Goal: Task Accomplishment & Management: Complete application form

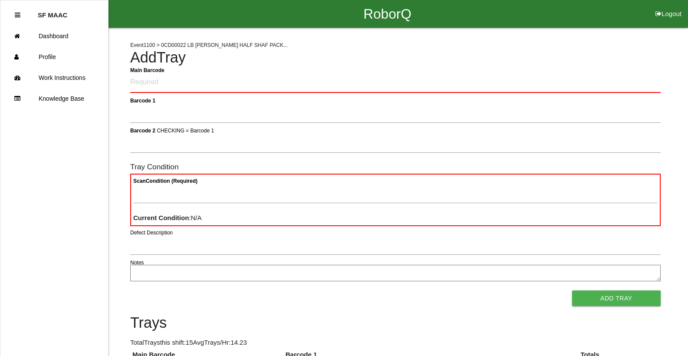
click at [274, 49] on h4 "Add Tray" at bounding box center [395, 57] width 531 height 16
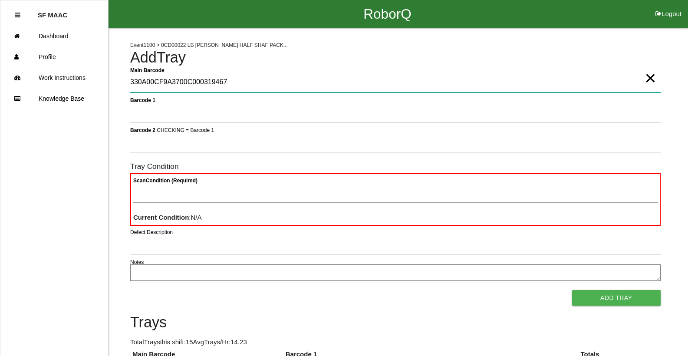
type Barcode "330A00CF9A3700C000319467"
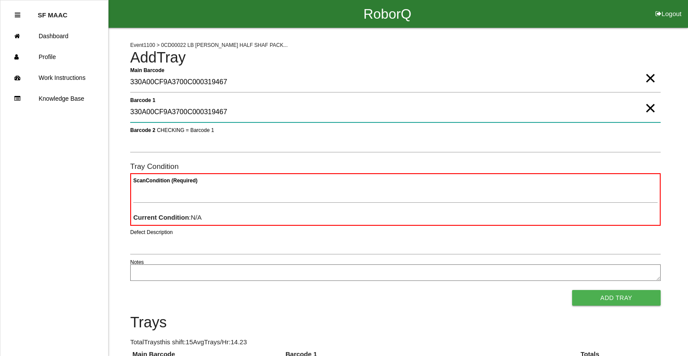
type 1 "330A00CF9A3700C000319467"
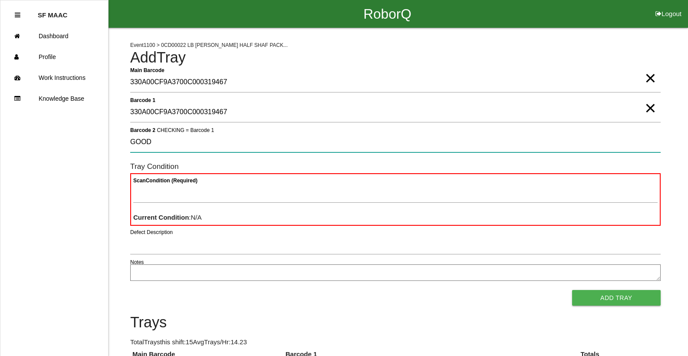
type 2 "GOOD"
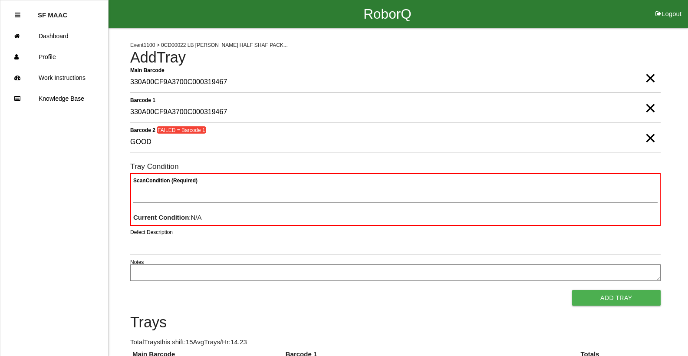
click at [649, 78] on span "×" at bounding box center [650, 69] width 11 height 17
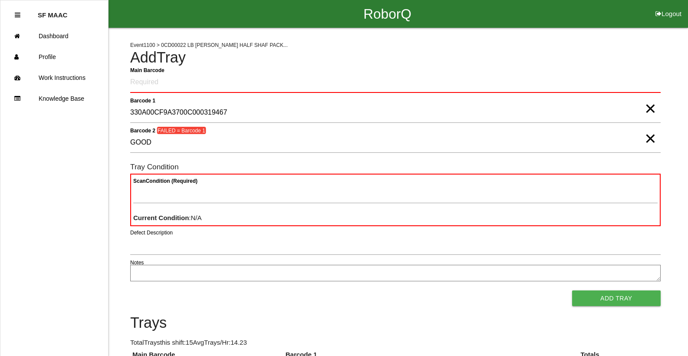
click at [649, 109] on span "×" at bounding box center [650, 99] width 11 height 17
click at [648, 138] on span "×" at bounding box center [650, 129] width 11 height 17
click at [320, 79] on Barcode "Main Barcode" at bounding box center [395, 83] width 531 height 20
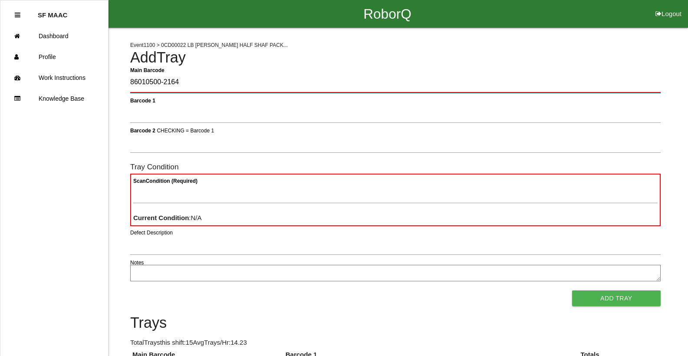
type Barcode "86010500-2164"
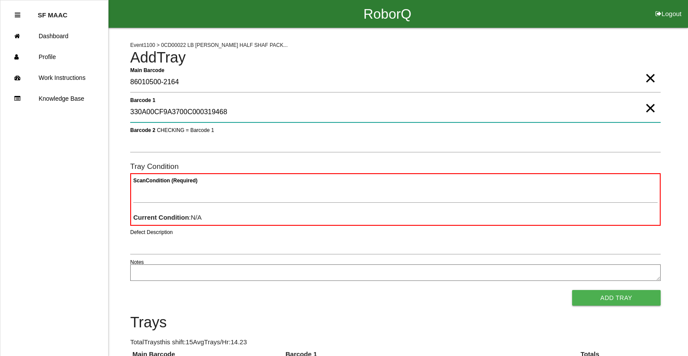
type 1 "330A00CF9A3700C000319468"
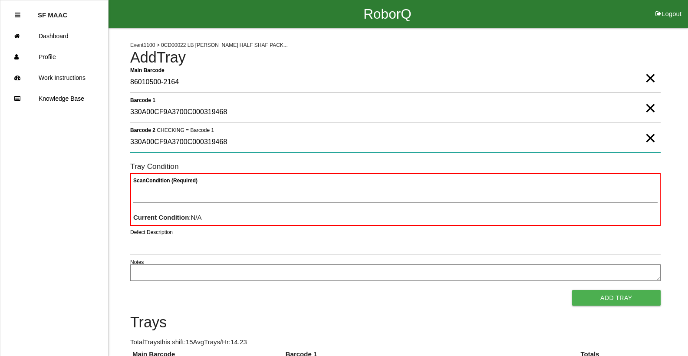
type 2 "330A00CF9A3700C000319468"
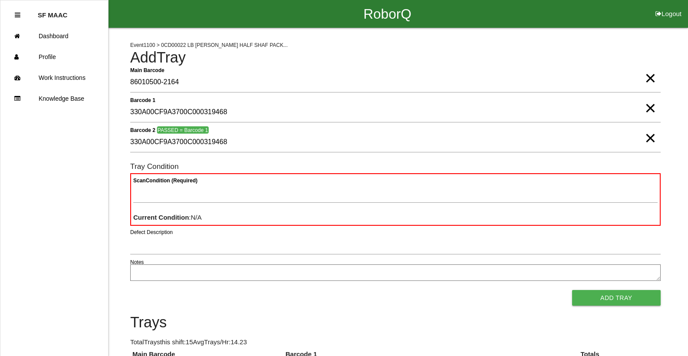
click at [648, 138] on span "×" at bounding box center [650, 129] width 11 height 17
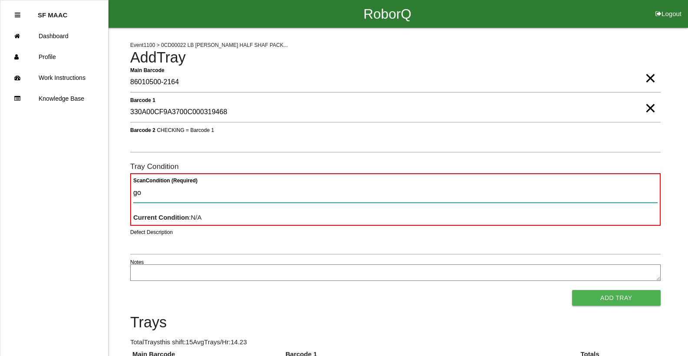
type Condition "goo"
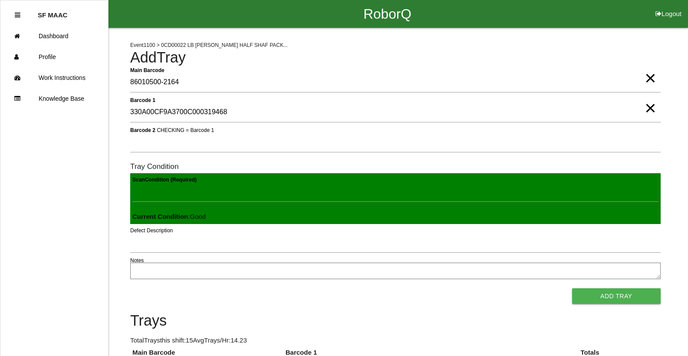
click at [572, 288] on button "Add Tray" at bounding box center [616, 296] width 89 height 16
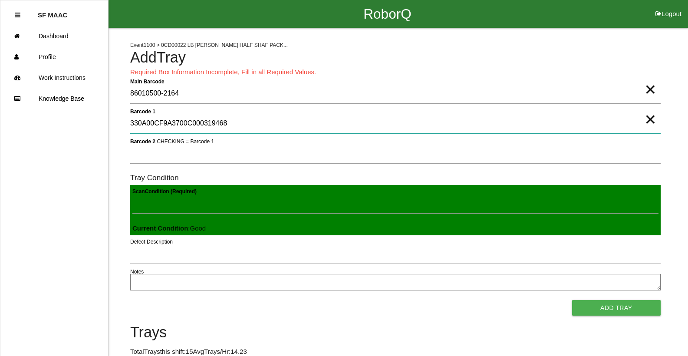
drag, startPoint x: 640, startPoint y: 116, endPoint x: 651, endPoint y: 123, distance: 12.8
click at [648, 123] on div "Barcode 1 330A00CF9A3700C000319468 ×" at bounding box center [395, 125] width 531 height 23
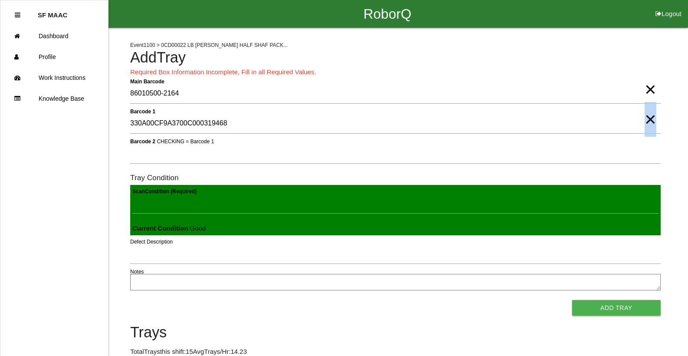
click at [648, 119] on span "×" at bounding box center [650, 110] width 11 height 17
click at [649, 89] on span "×" at bounding box center [650, 80] width 11 height 17
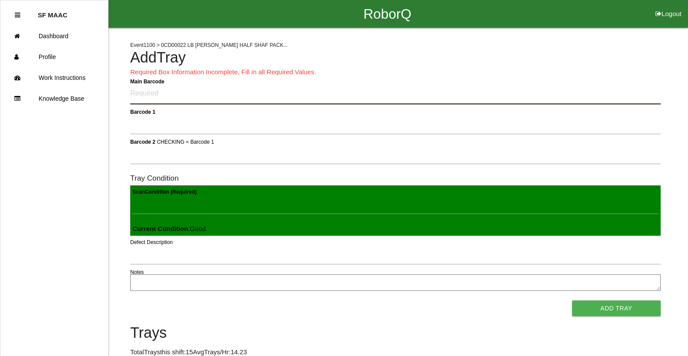
click at [550, 93] on Barcode "Main Barcode" at bounding box center [395, 94] width 531 height 20
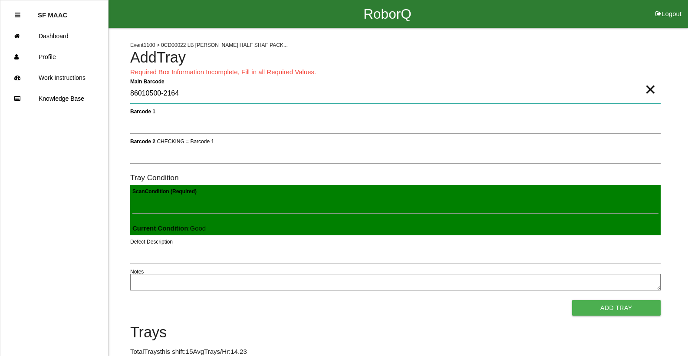
type Barcode "86010500-2164"
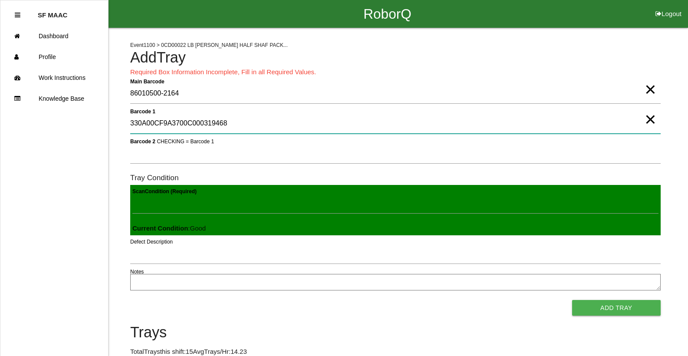
type 1 "330A00CF9A3700C000319468"
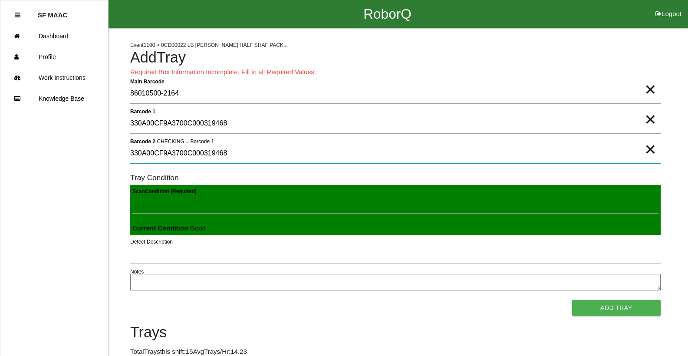
type 2 "330A00CF9A3700C000319468"
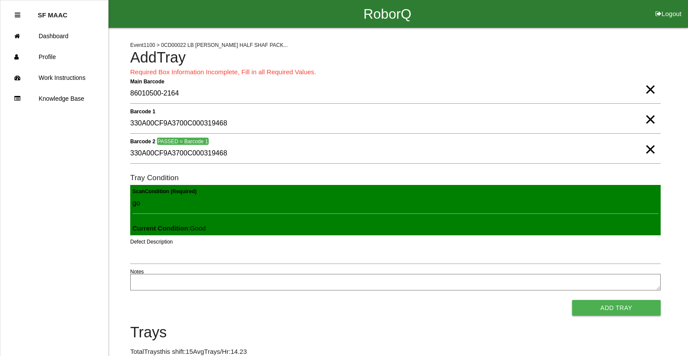
type Condition "goo"
click at [572, 300] on button "Add Tray" at bounding box center [616, 308] width 89 height 16
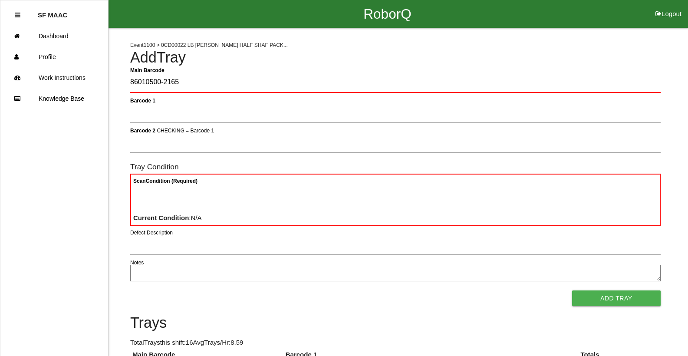
type Barcode "86010500-2165"
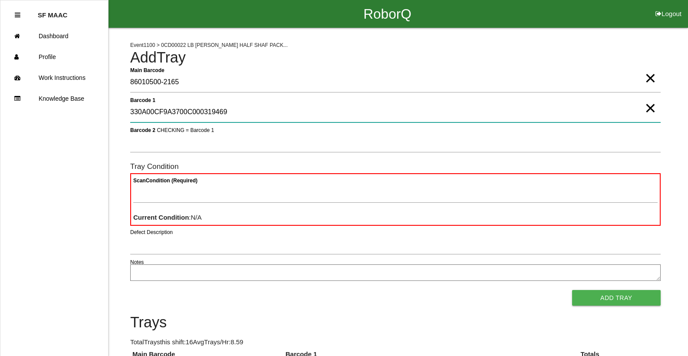
type 1 "330A00CF9A3700C000319469"
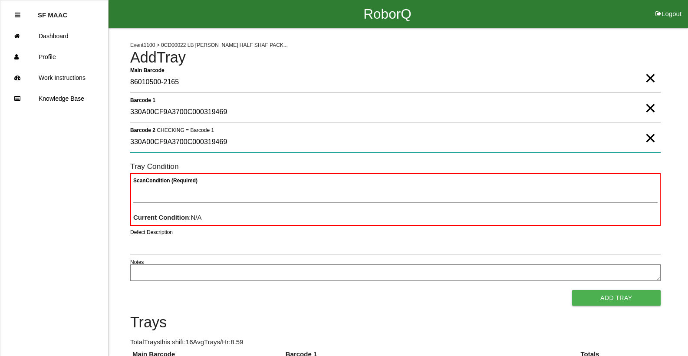
type 2 "330A00CF9A3700C000319469"
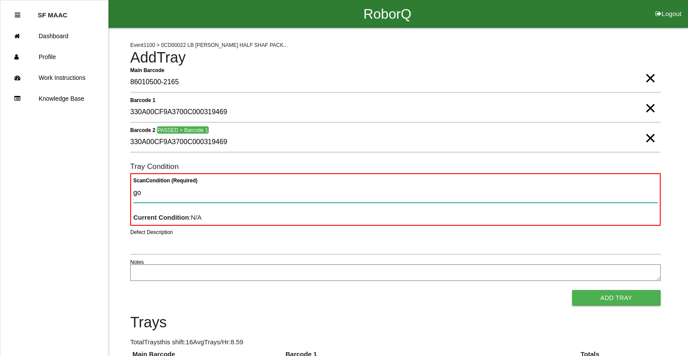
type Condition "goo"
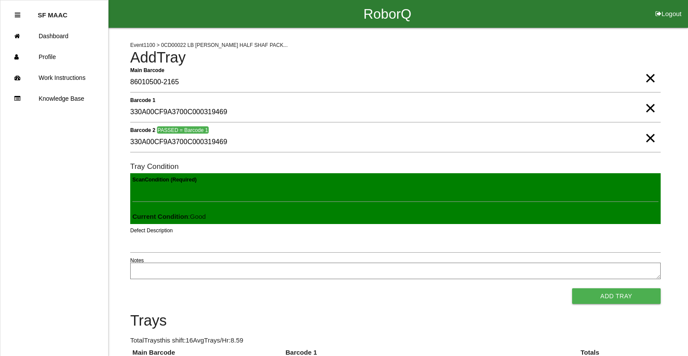
click at [572, 288] on button "Add Tray" at bounding box center [616, 296] width 89 height 16
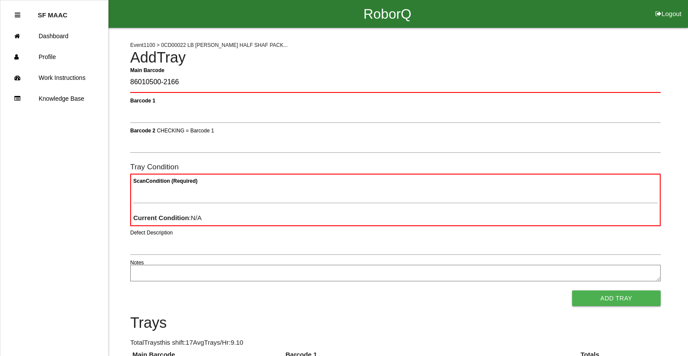
type Barcode "86010500-2166"
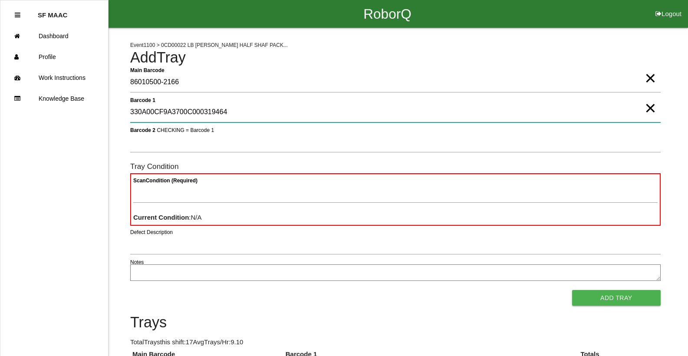
type 1 "330A00CF9A3700C000319464"
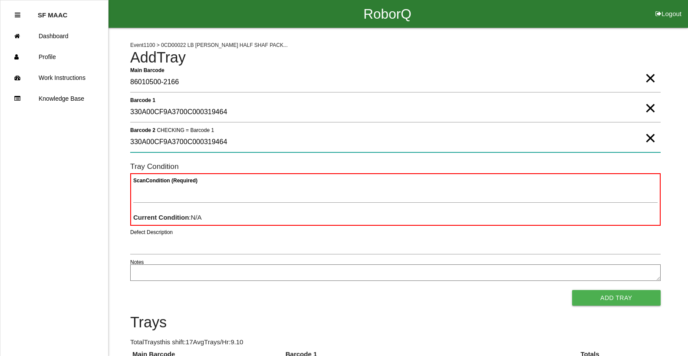
type 2 "330A00CF9A3700C000319464"
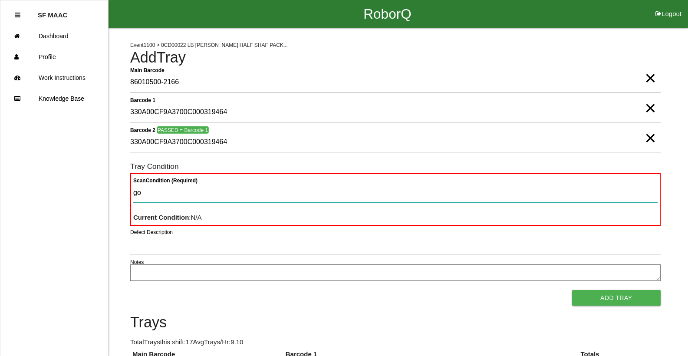
type Condition "goo"
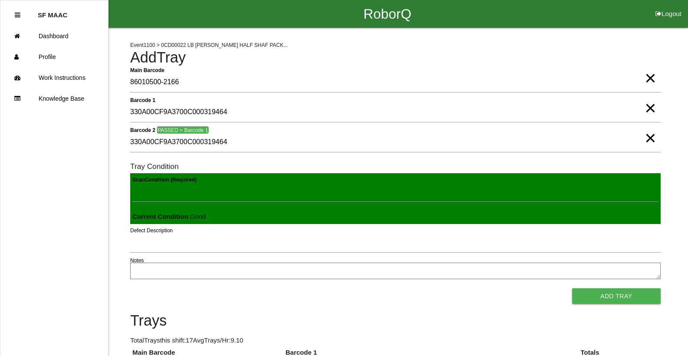
click at [572, 288] on button "Add Tray" at bounding box center [616, 296] width 89 height 16
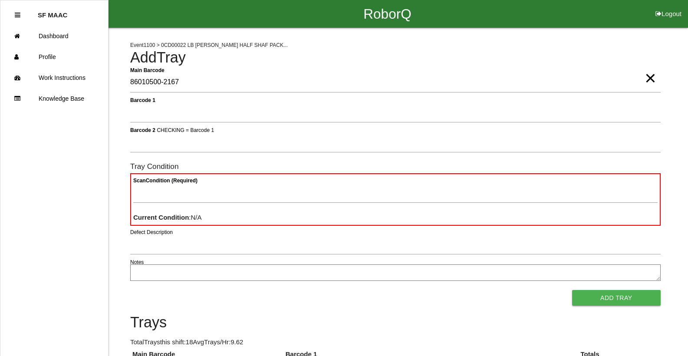
type Barcode "86010500-2167"
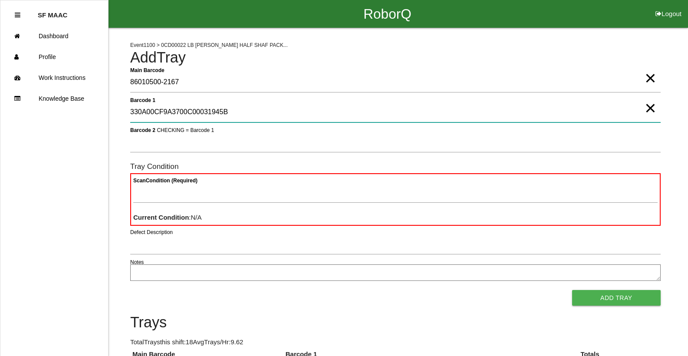
type 1 "330A00CF9A3700C00031945B"
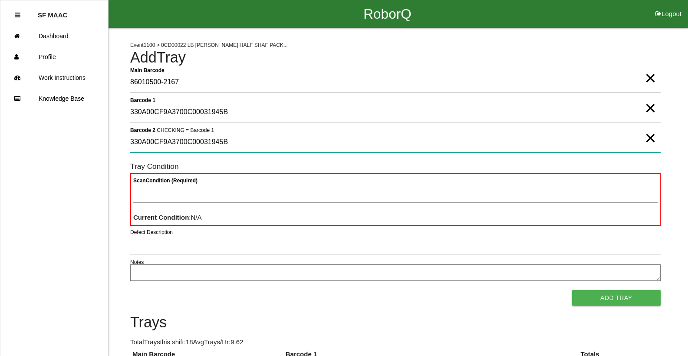
type 2 "330A00CF9A3700C00031945B"
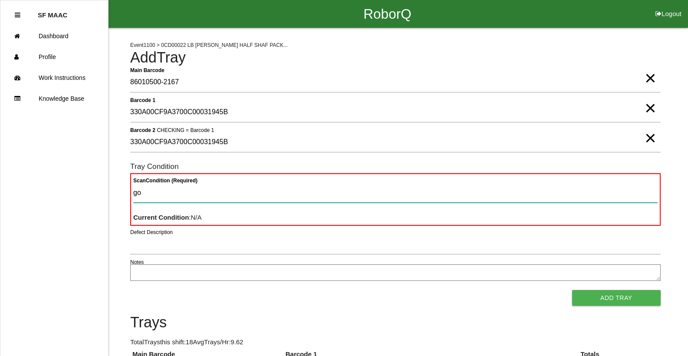
type Condition "goo"
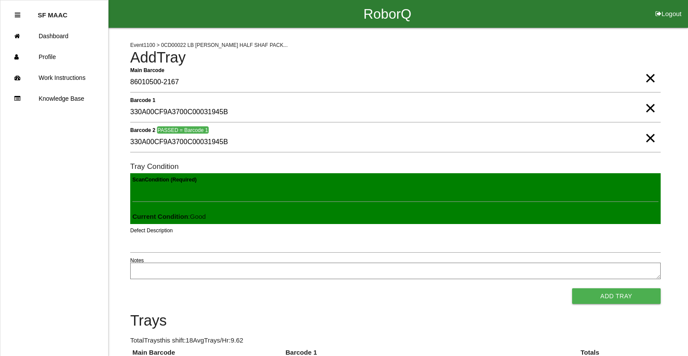
click at [572, 288] on button "Add Tray" at bounding box center [616, 296] width 89 height 16
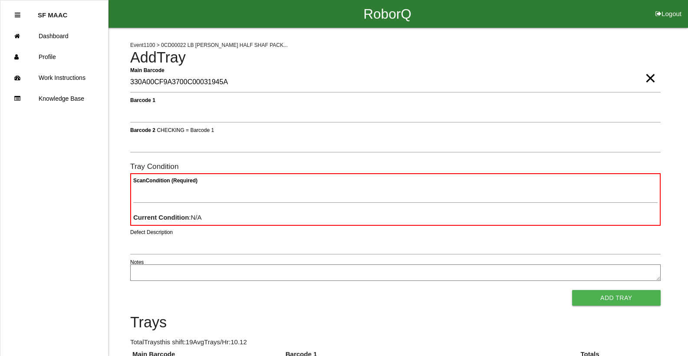
type Barcode "330A00CF9A3700C00031945A"
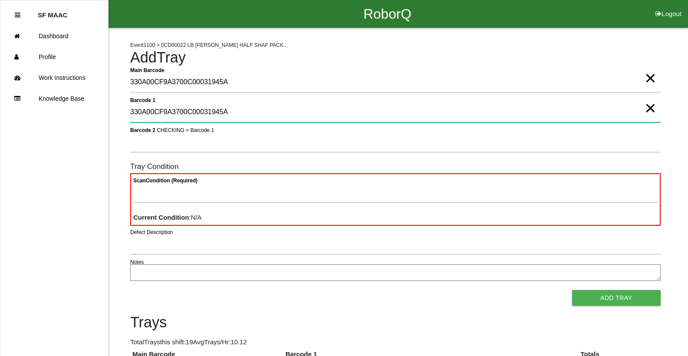
type 1 "330A00CF9A3700C00031945A"
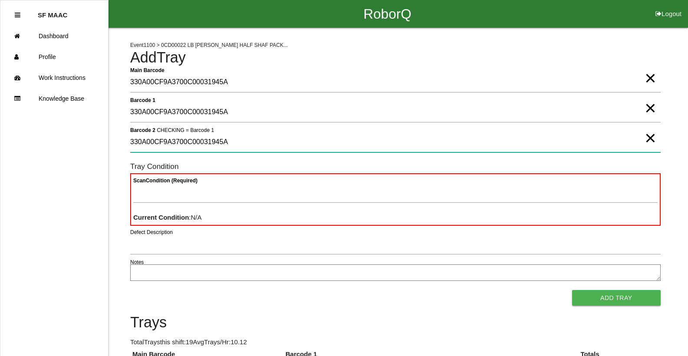
type 2 "330A00CF9A3700C00031945A"
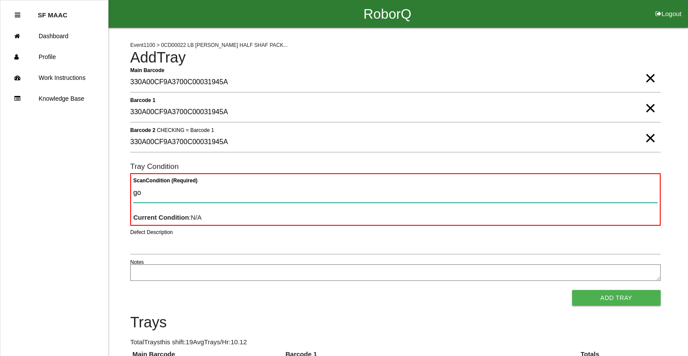
type Condition "goo"
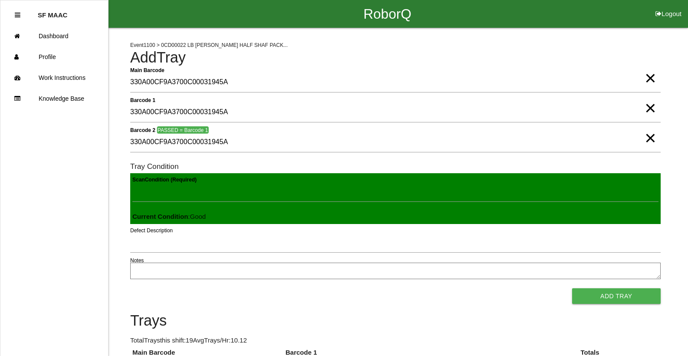
click at [572, 288] on button "Add Tray" at bounding box center [616, 296] width 89 height 16
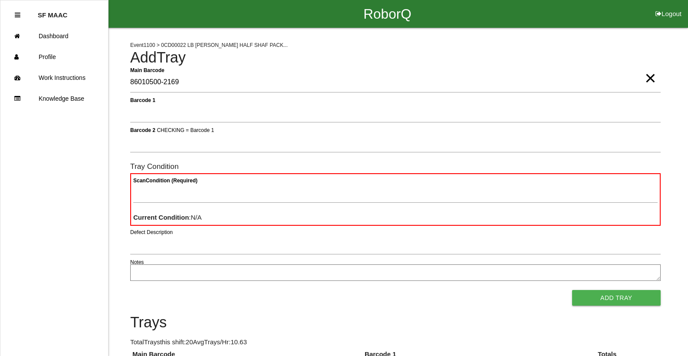
type Barcode "86010500-2169"
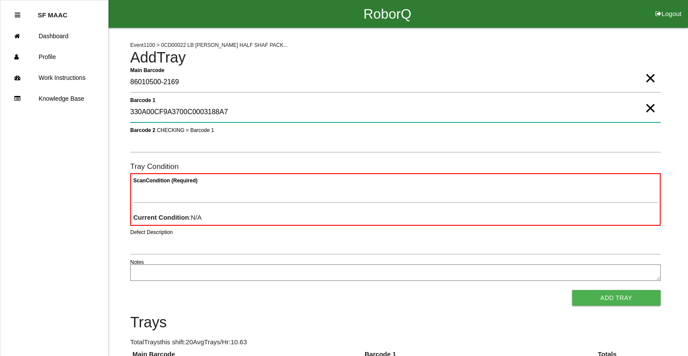
type 1 "330A00CF9A3700C0003188A7"
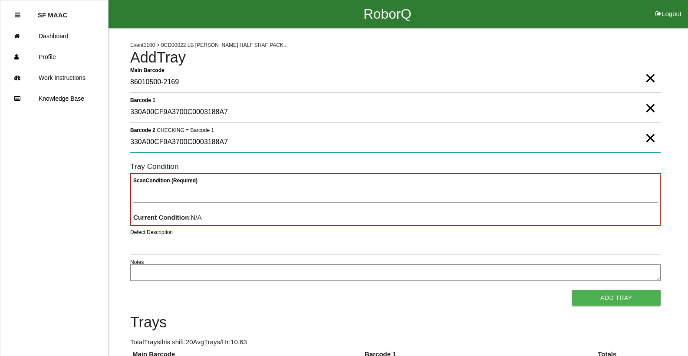
type 2 "330A00CF9A3700C0003188A7"
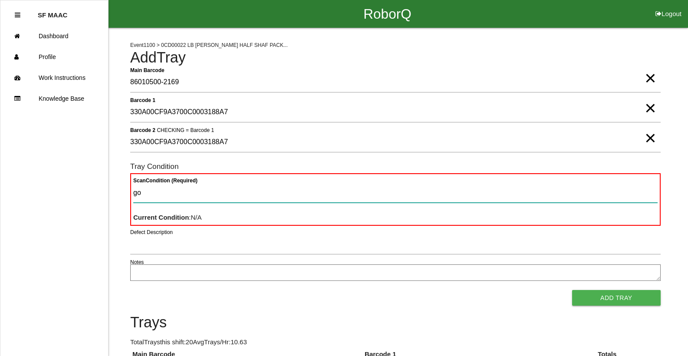
type Condition "goo"
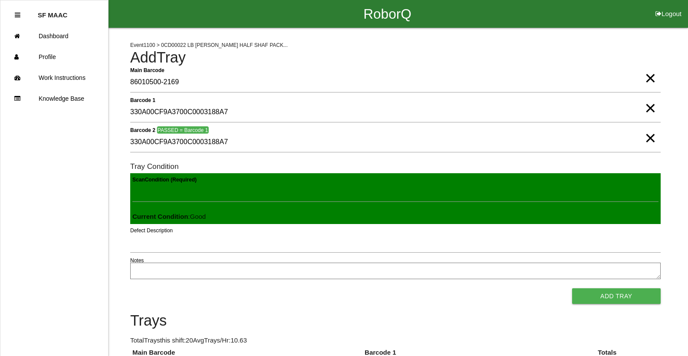
click at [572, 288] on button "Add Tray" at bounding box center [616, 296] width 89 height 16
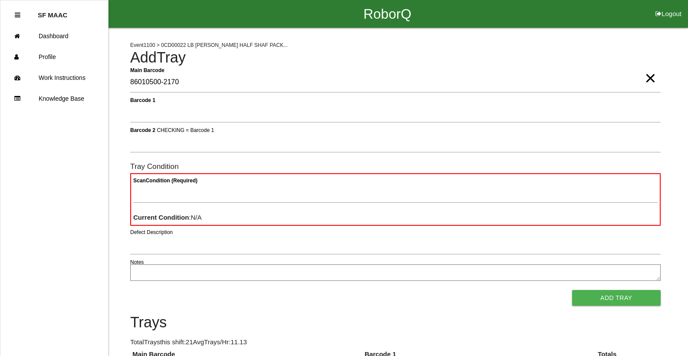
type Barcode "86010500-2170"
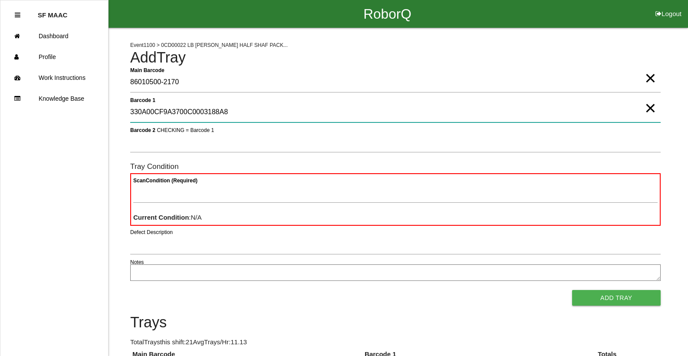
type 1 "330A00CF9A3700C0003188A8"
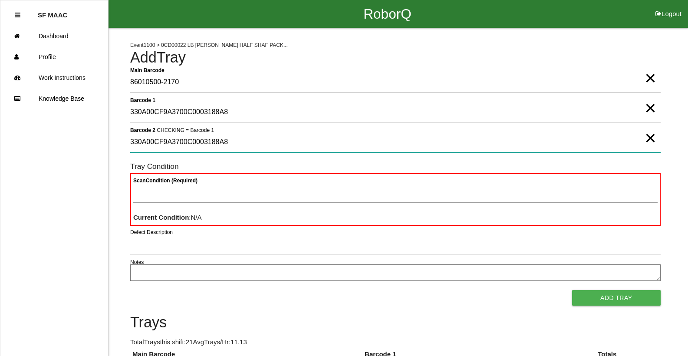
type 2 "330A00CF9A3700C0003188A8"
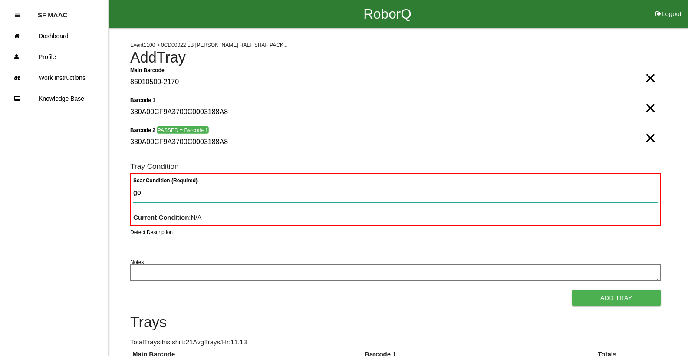
type Condition "goo"
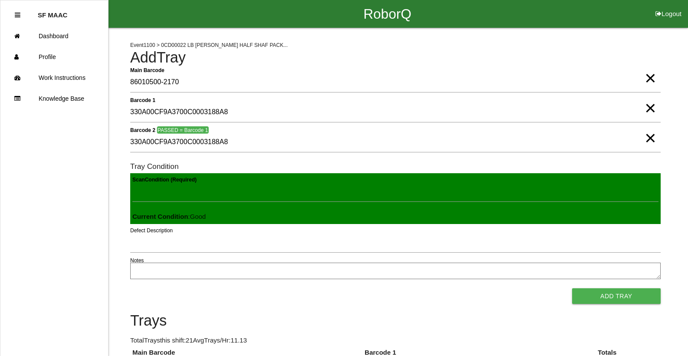
click at [572, 288] on button "Add Tray" at bounding box center [616, 296] width 89 height 16
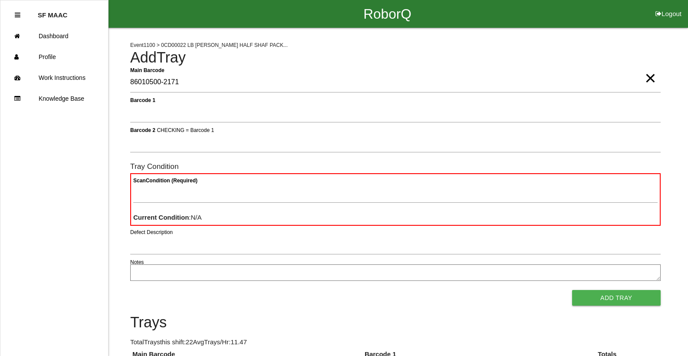
type Barcode "86010500-2171"
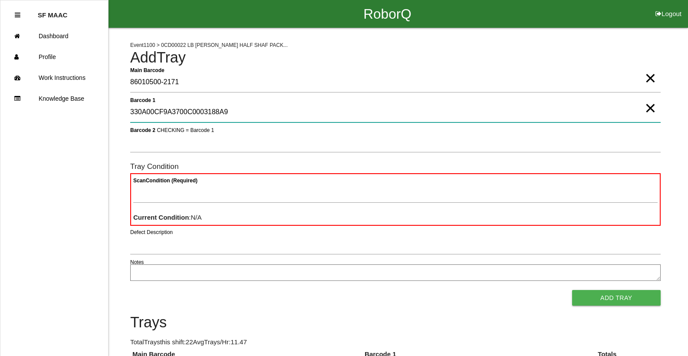
type 1 "330A00CF9A3700C0003188A9"
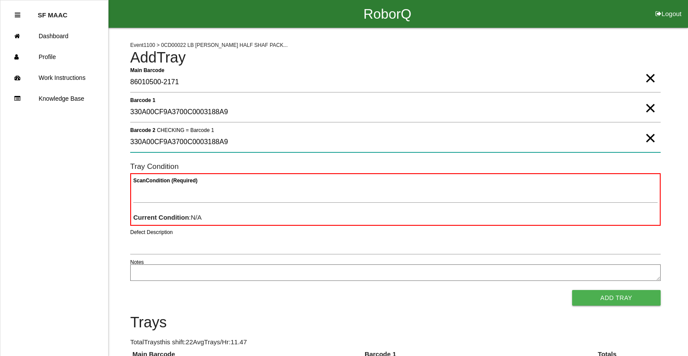
type 2 "330A00CF9A3700C0003188A9"
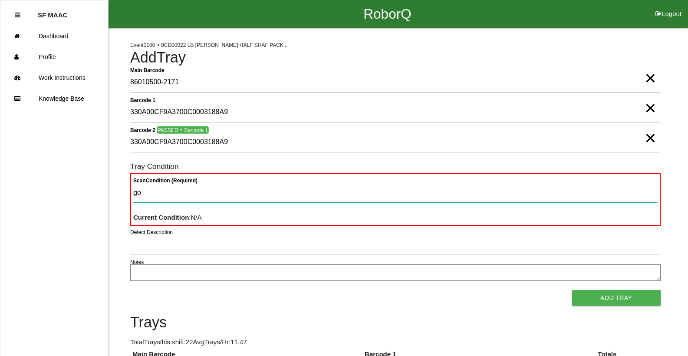
type Condition "goo"
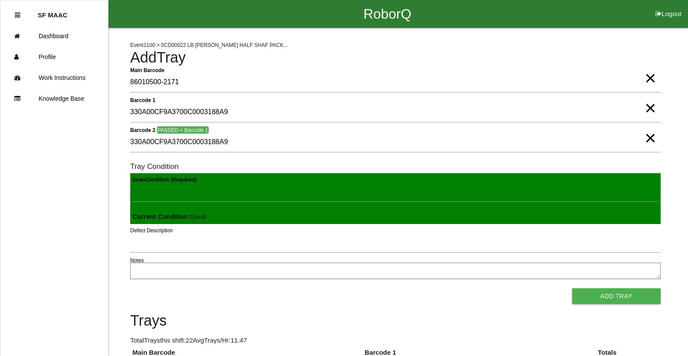
click at [572, 288] on button "Add Tray" at bounding box center [616, 296] width 89 height 16
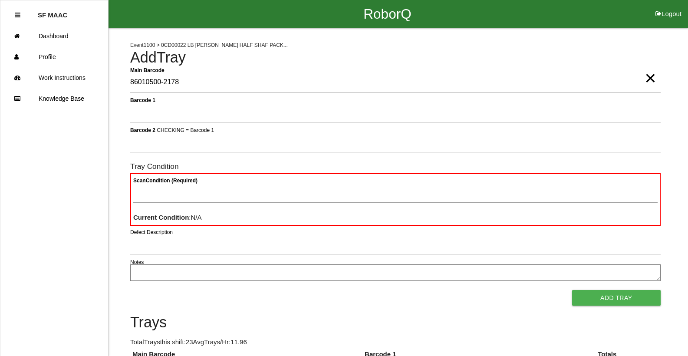
type Barcode "86010500-2178"
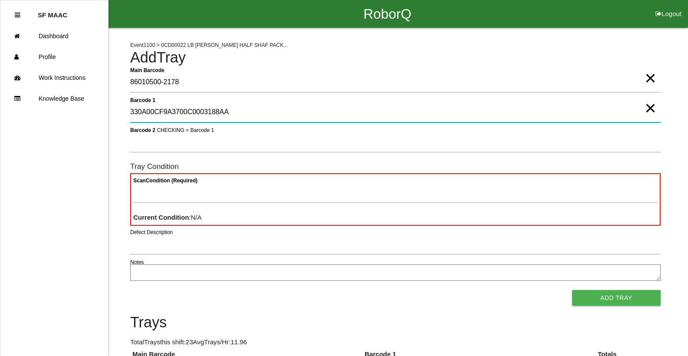
type 1 "330A00CF9A3700C0003188AA"
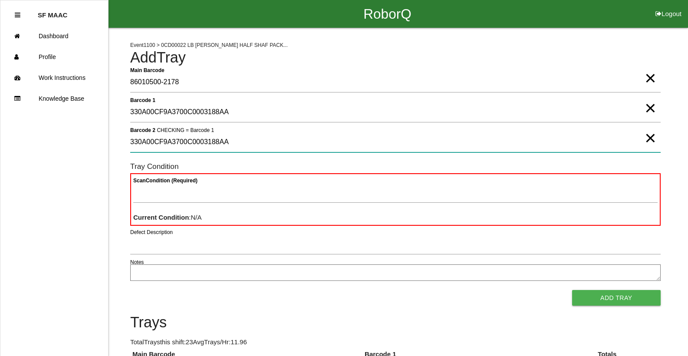
type 2 "330A00CF9A3700C0003188AA"
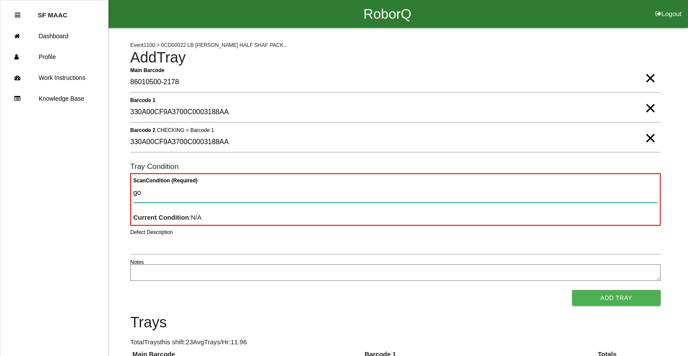
type Condition "goo"
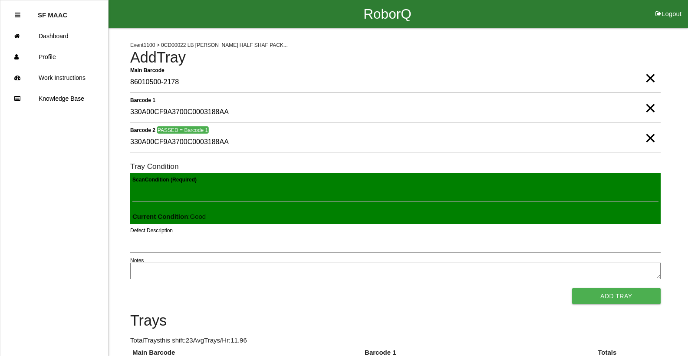
click at [572, 288] on button "Add Tray" at bounding box center [616, 296] width 89 height 16
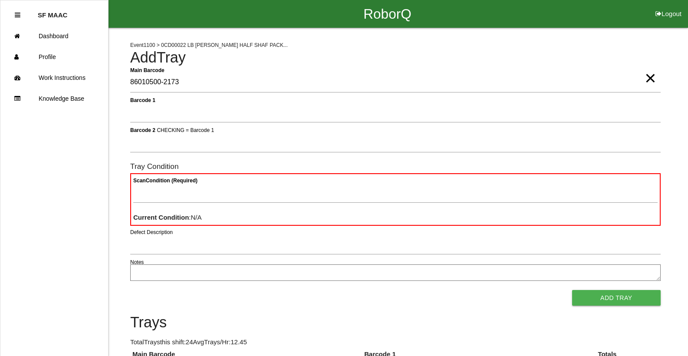
type Barcode "86010500-2173"
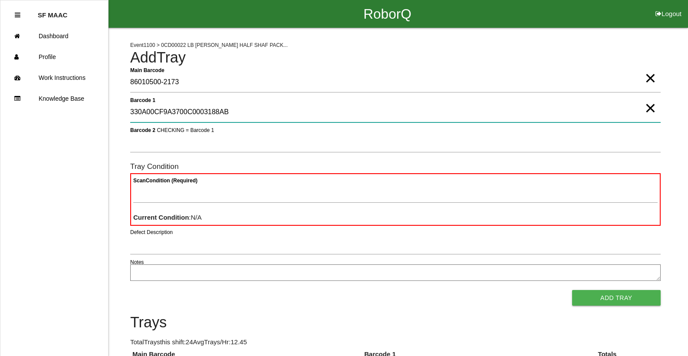
type 1 "330A00CF9A3700C0003188AB"
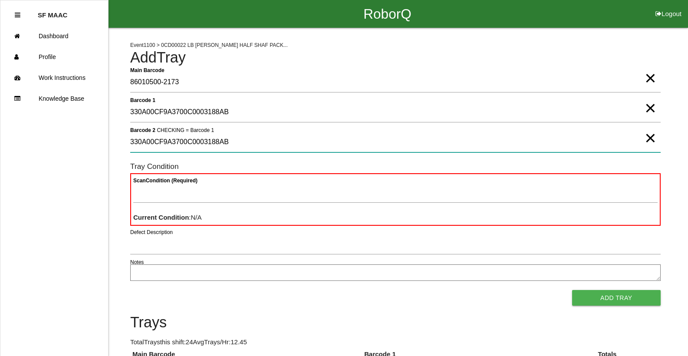
type 2 "330A00CF9A3700C0003188AB"
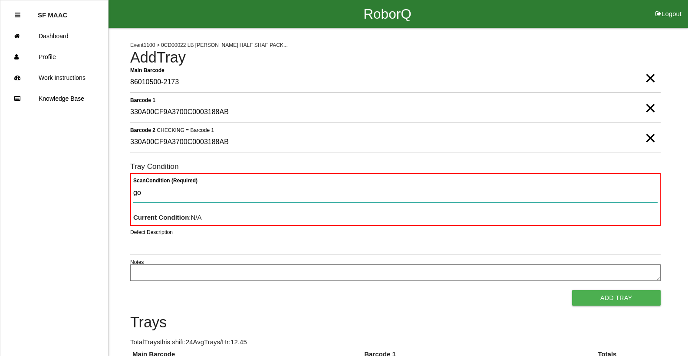
type Condition "goo"
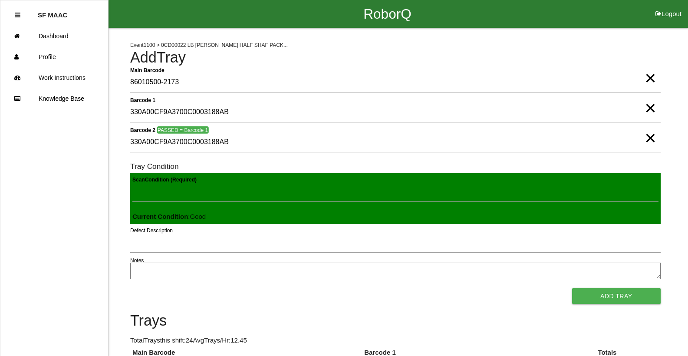
click at [572, 288] on button "Add Tray" at bounding box center [616, 296] width 89 height 16
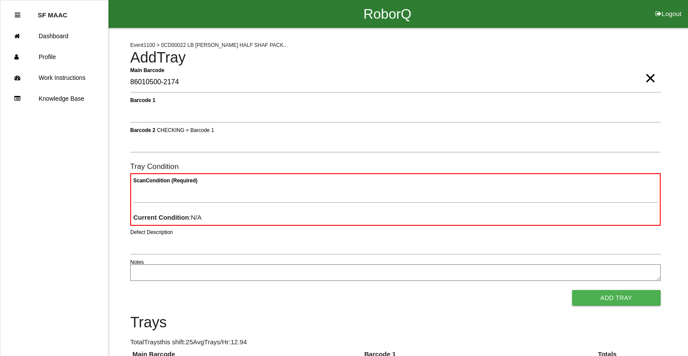
type Barcode "86010500-2174"
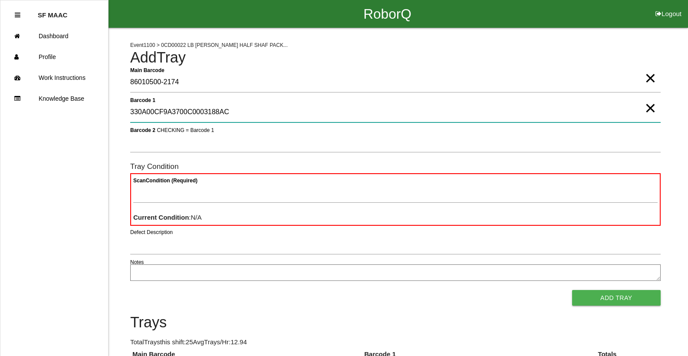
type 1 "330A00CF9A3700C0003188AC"
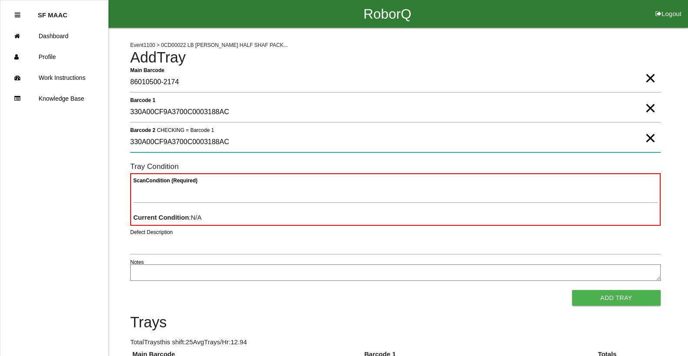
type 2 "330A00CF9A3700C0003188AC"
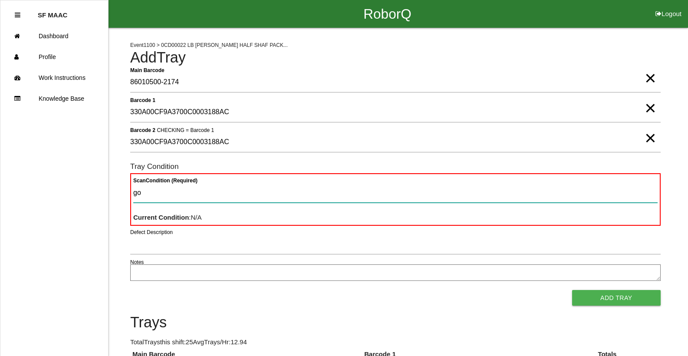
type Condition "goo"
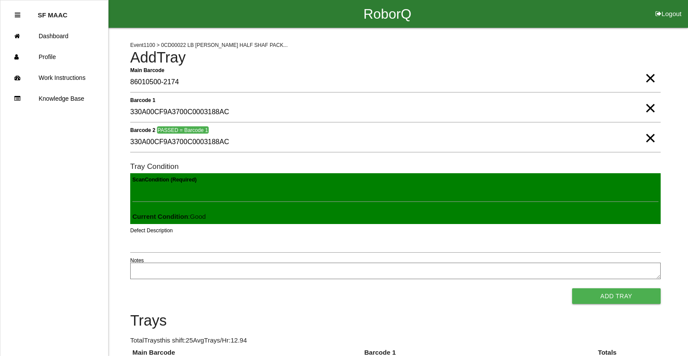
click at [572, 288] on button "Add Tray" at bounding box center [616, 296] width 89 height 16
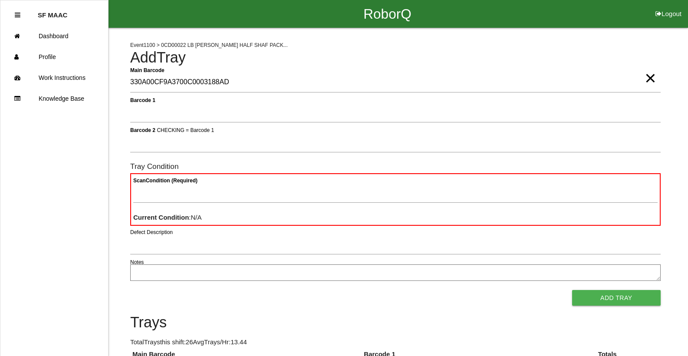
type Barcode "330A00CF9A3700C0003188AD"
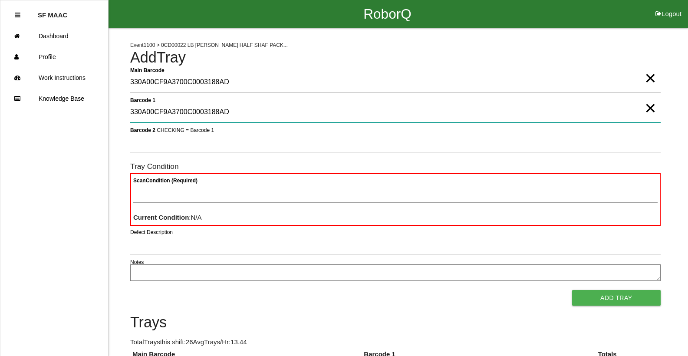
type 1 "330A00CF9A3700C0003188AD"
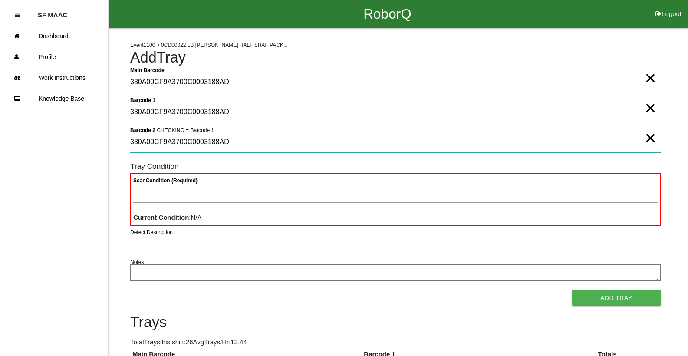
type 2 "330A00CF9A3700C0003188AD"
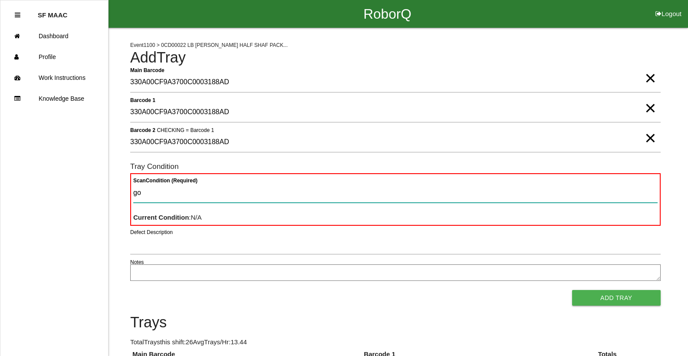
type Condition "goo"
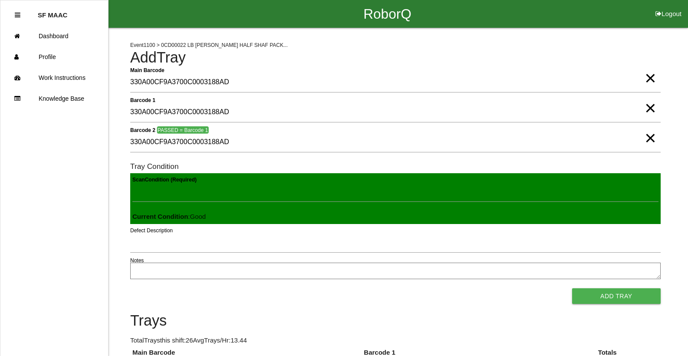
click at [572, 288] on button "Add Tray" at bounding box center [616, 296] width 89 height 16
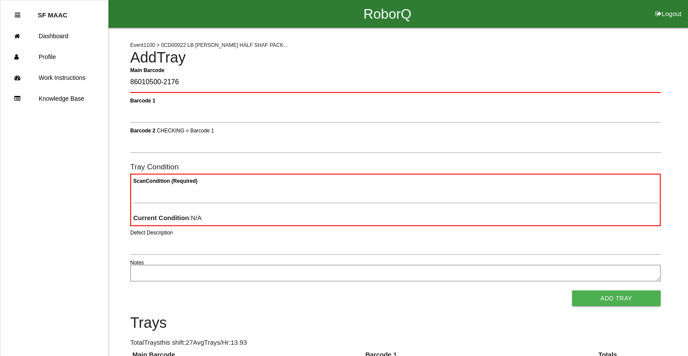
type Barcode "86010500-2176"
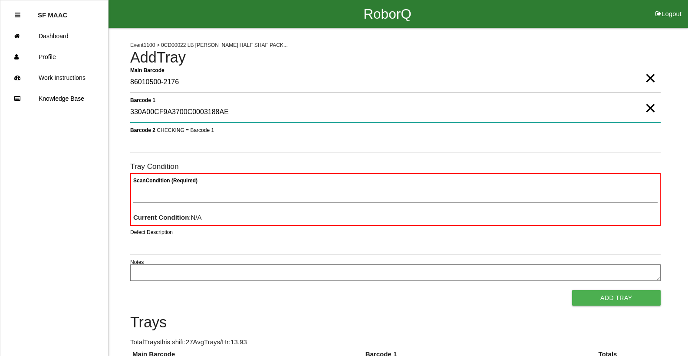
type 1 "330A00CF9A3700C0003188AE"
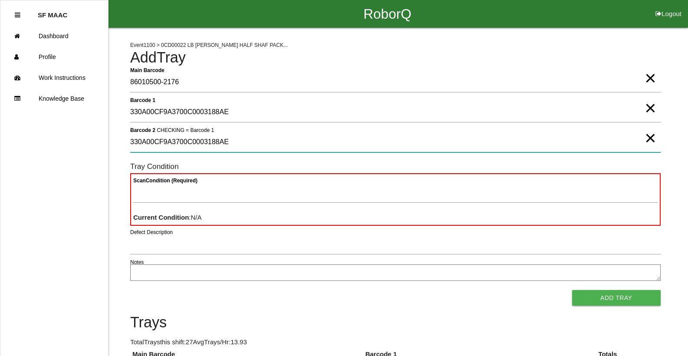
type 2 "330A00CF9A3700C0003188AE"
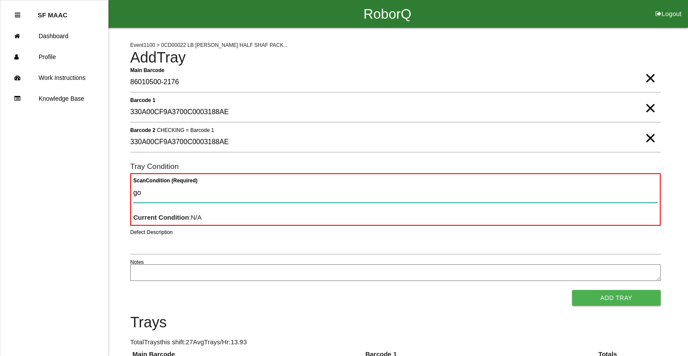
type Condition "goo"
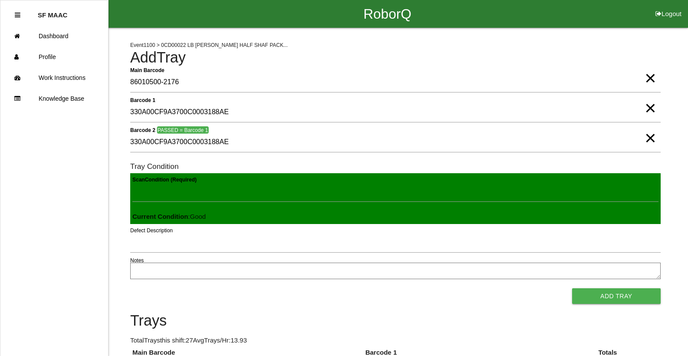
click at [572, 288] on button "Add Tray" at bounding box center [616, 296] width 89 height 16
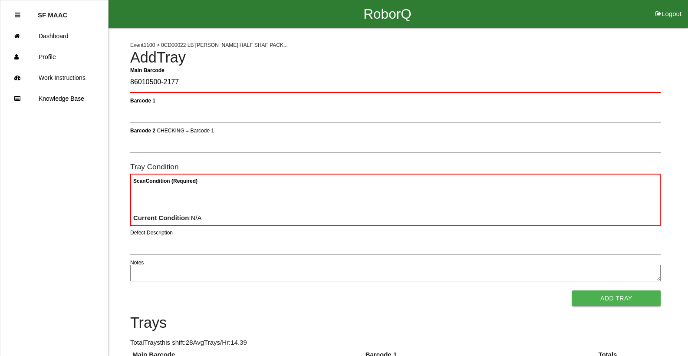
type Barcode "86010500-2177"
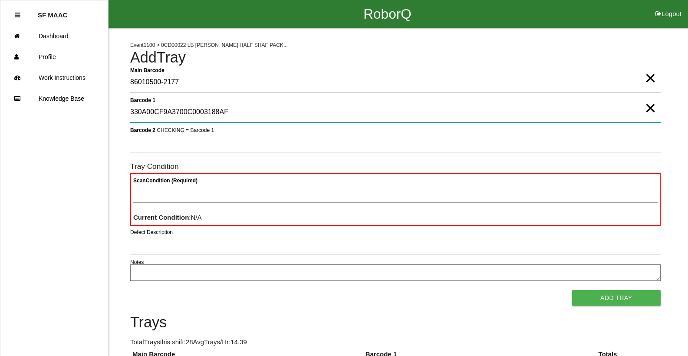
type 1 "330A00CF9A3700C0003188AF"
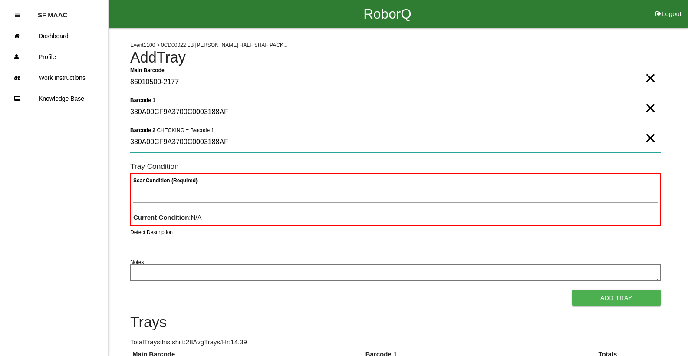
type 2 "330A00CF9A3700C0003188AF"
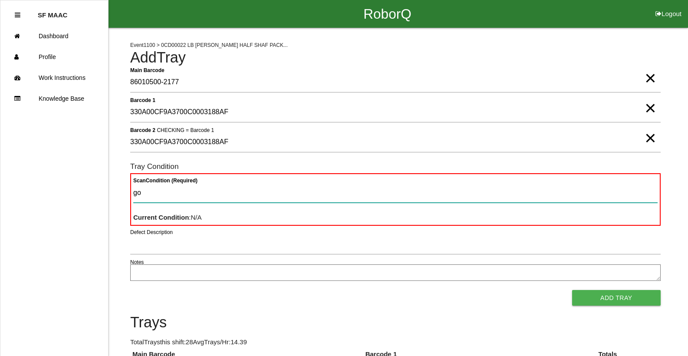
type Condition "goo"
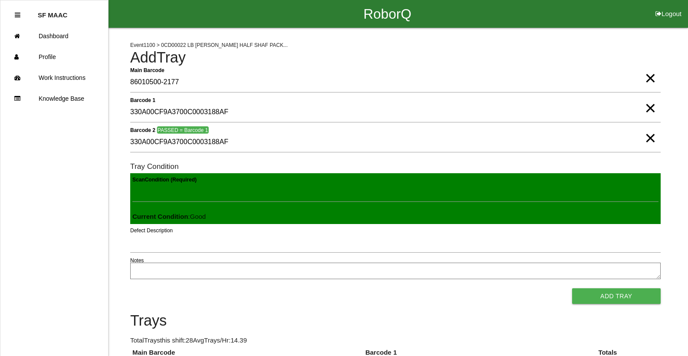
click at [572, 288] on button "Add Tray" at bounding box center [616, 296] width 89 height 16
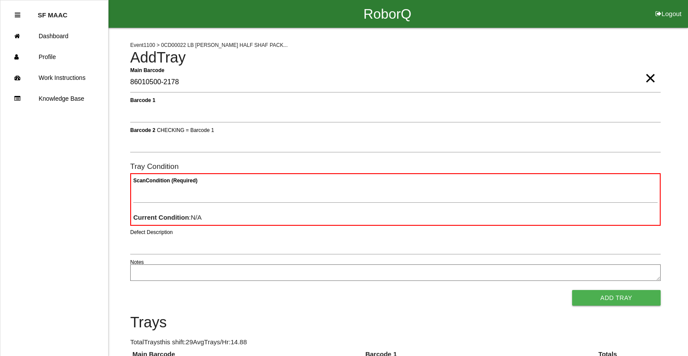
type Barcode "86010500-2178"
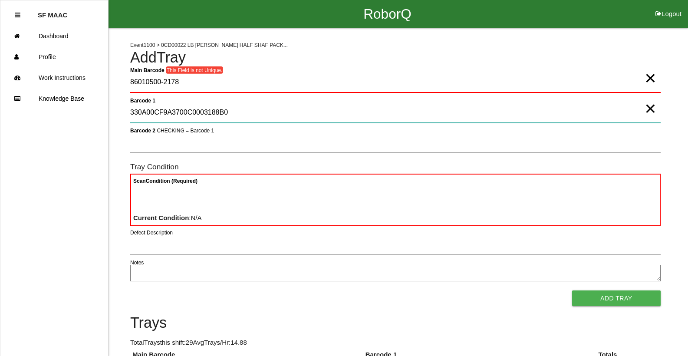
type 1 "330A00CF9A3700C0003188B0"
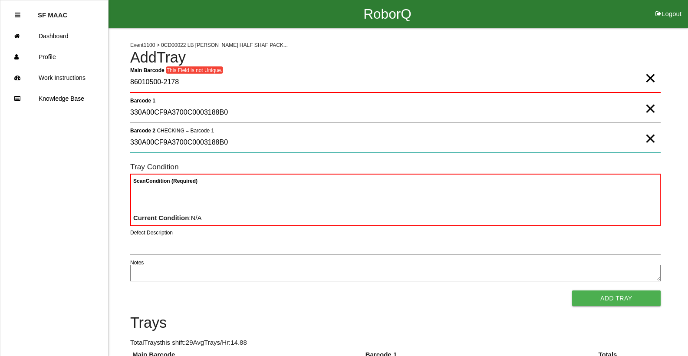
type 2 "330A00CF9A3700C0003188B0"
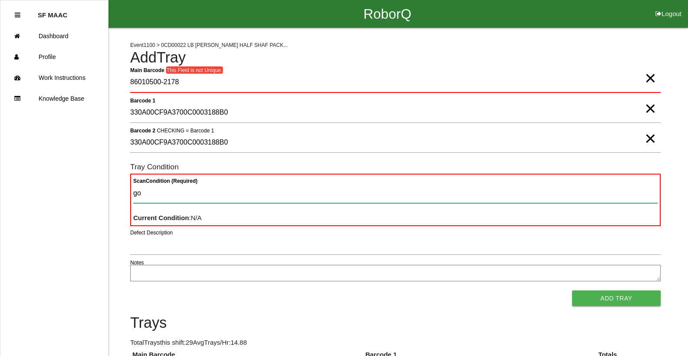
type Condition "goo"
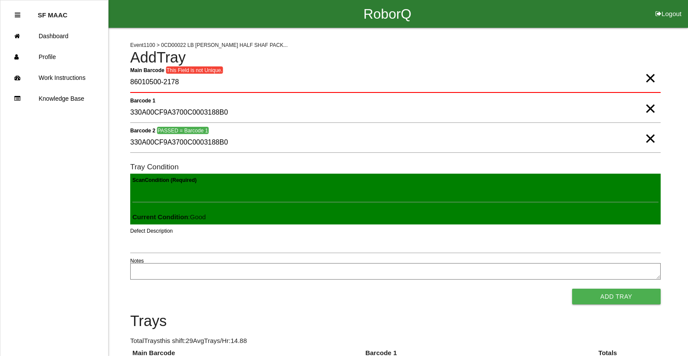
click at [572, 289] on button "Add Tray" at bounding box center [616, 297] width 89 height 16
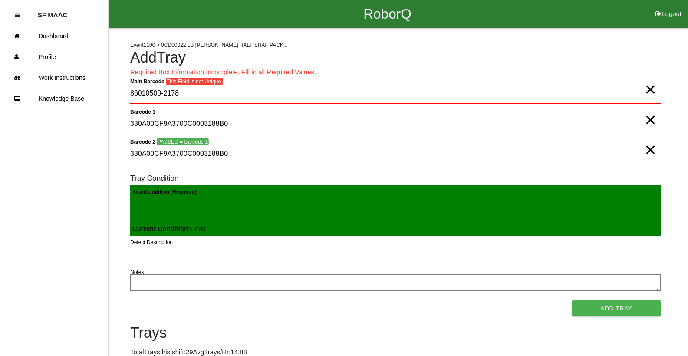
click at [652, 150] on span "×" at bounding box center [650, 140] width 11 height 17
click at [649, 120] on span "×" at bounding box center [650, 110] width 11 height 17
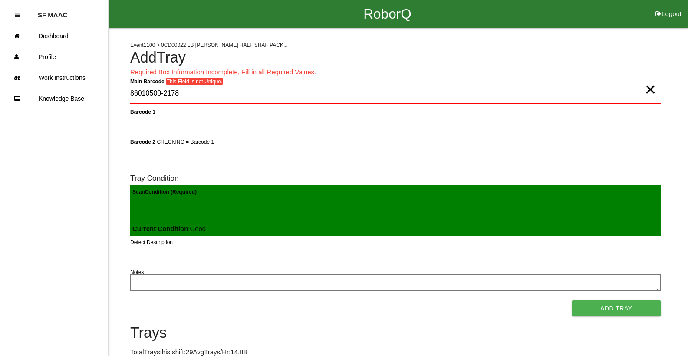
click at [649, 89] on span "×" at bounding box center [650, 80] width 11 height 17
click at [237, 92] on Barcode "Main Barcode" at bounding box center [395, 94] width 531 height 20
type Barcode "86010500-2178"
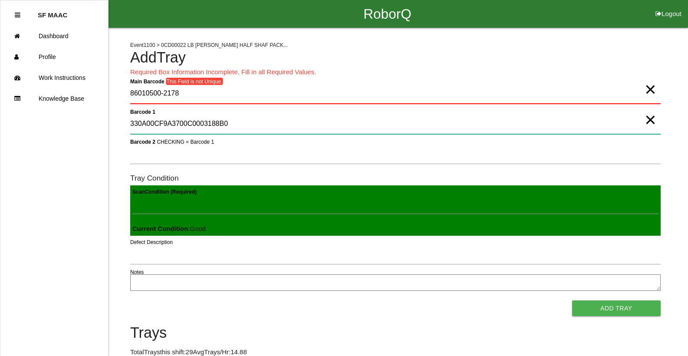
type 1 "330A00CF9A3700C0003188B0"
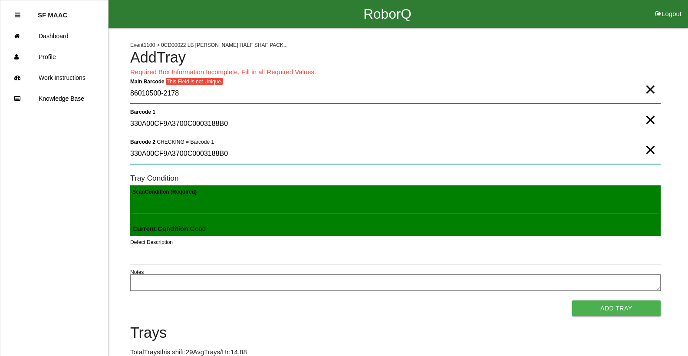
type 2 "330A00CF9A3700C0003188B0"
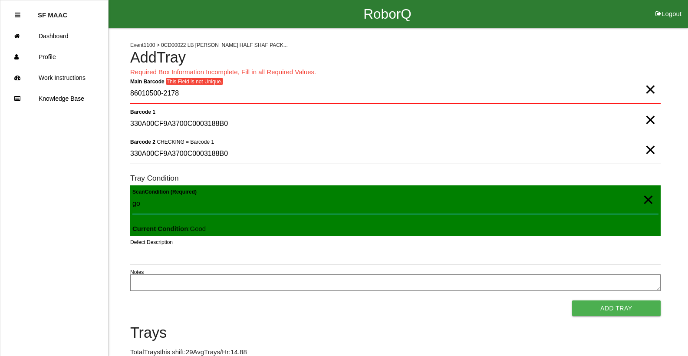
type Condition "goo"
click at [572, 300] on button "Add Tray" at bounding box center [616, 308] width 89 height 16
click at [652, 89] on span "×" at bounding box center [650, 80] width 11 height 17
click at [653, 120] on span "×" at bounding box center [650, 110] width 11 height 17
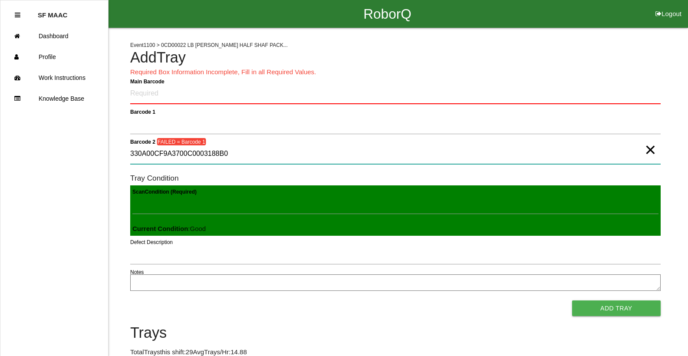
drag, startPoint x: 642, startPoint y: 154, endPoint x: 646, endPoint y: 154, distance: 4.4
click at [645, 154] on div "Barcode 2 FAILED = Barcode 1 330A00CF9A3700C0003188B0 ×" at bounding box center [395, 155] width 531 height 23
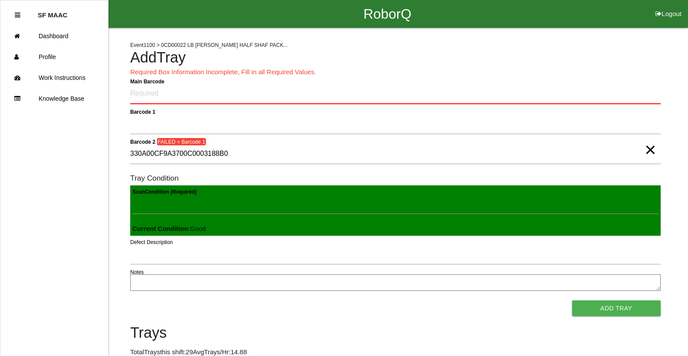
click at [648, 150] on span "×" at bounding box center [650, 140] width 11 height 17
type Condition "86010500-2178"
click at [649, 200] on span "×" at bounding box center [648, 190] width 11 height 17
click at [155, 94] on Barcode "Main Barcode" at bounding box center [395, 94] width 531 height 20
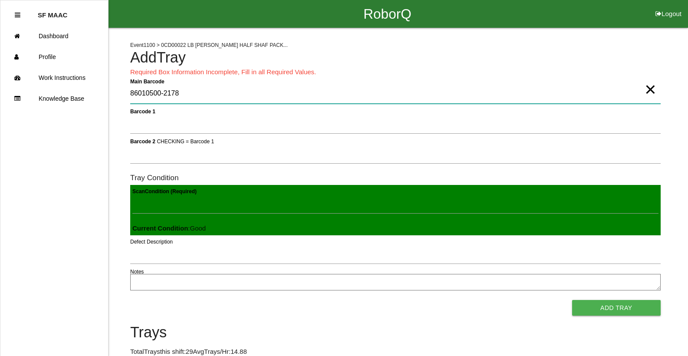
type Barcode "86010500-2178"
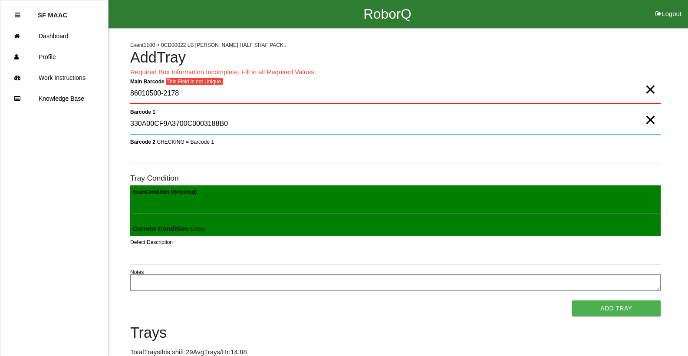
type 1 "330A00CF9A3700C0003188B0"
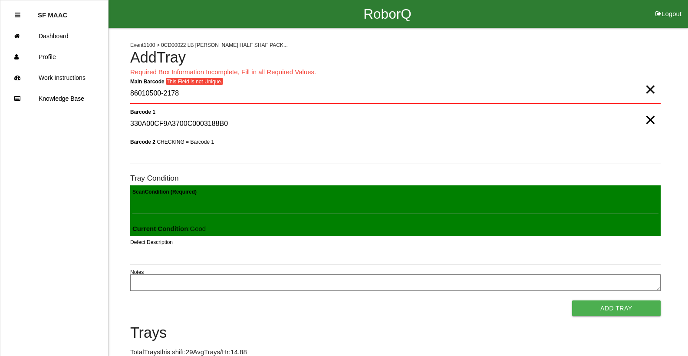
click at [648, 120] on span "×" at bounding box center [650, 110] width 11 height 17
click at [653, 89] on span "×" at bounding box center [650, 80] width 11 height 17
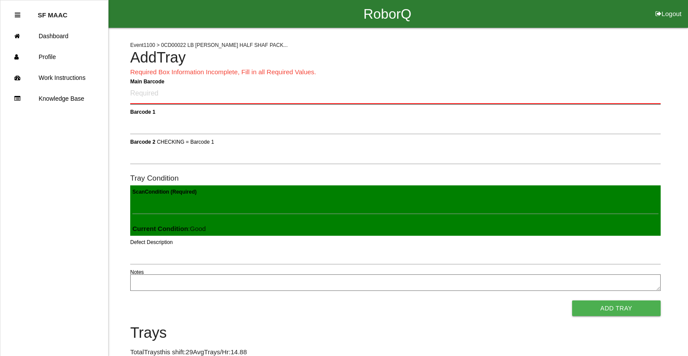
click at [261, 90] on Barcode "Main Barcode" at bounding box center [395, 94] width 531 height 20
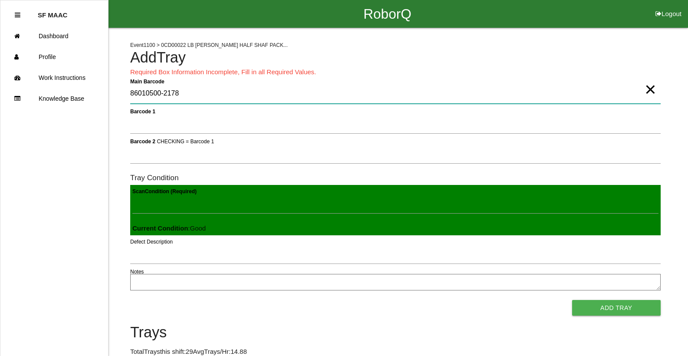
type Barcode "86010500-2178"
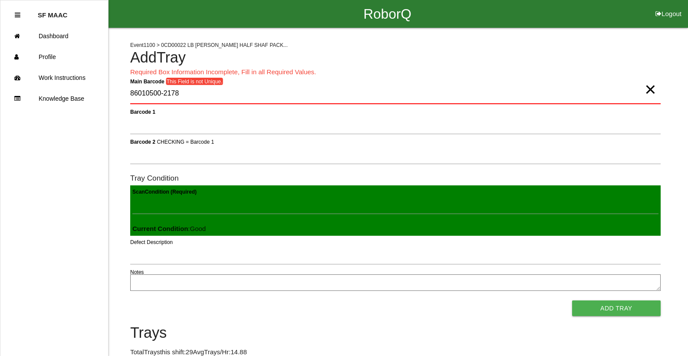
click at [646, 89] on span "×" at bounding box center [650, 80] width 11 height 17
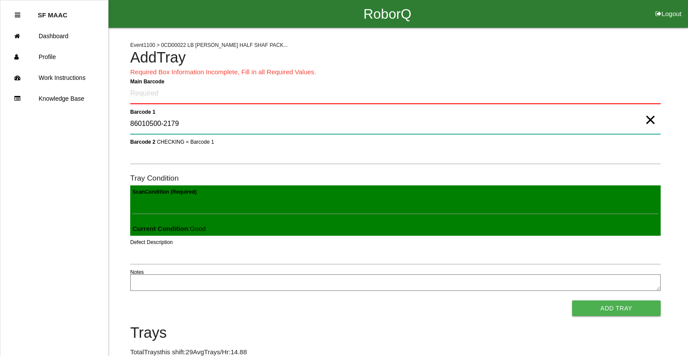
type 1 "86010500-2179"
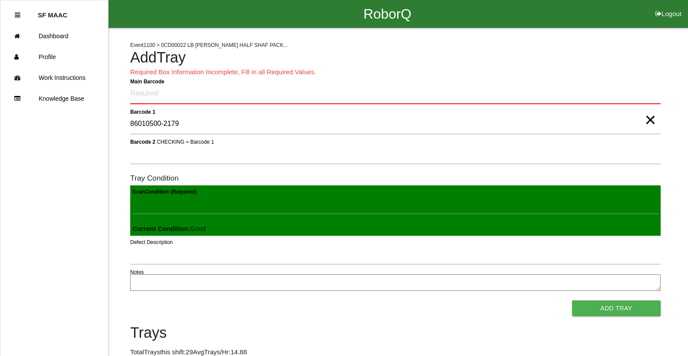
click at [649, 120] on span "×" at bounding box center [650, 110] width 11 height 17
click at [188, 98] on Barcode "Main Barcode" at bounding box center [395, 94] width 531 height 20
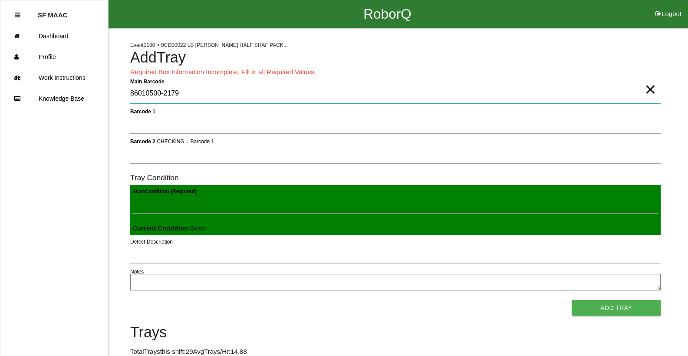
type Barcode "86010500-2179"
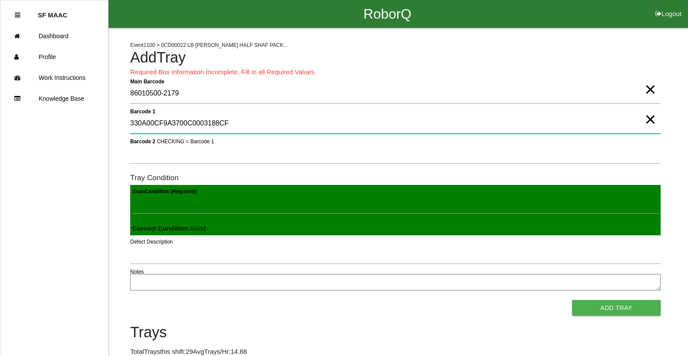
type 1 "330A00CF9A3700C0003188CF"
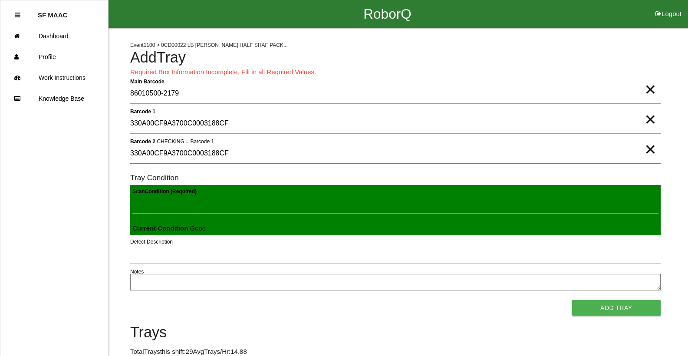
type 2 "330A00CF9A3700C0003188CF"
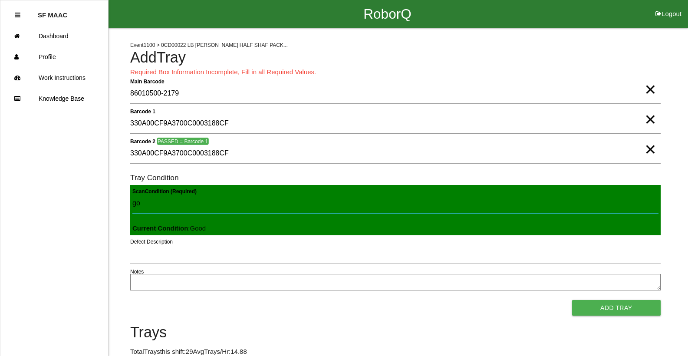
type Condition "goo"
click at [572, 300] on button "Add Tray" at bounding box center [616, 308] width 89 height 16
